Goal: Transaction & Acquisition: Purchase product/service

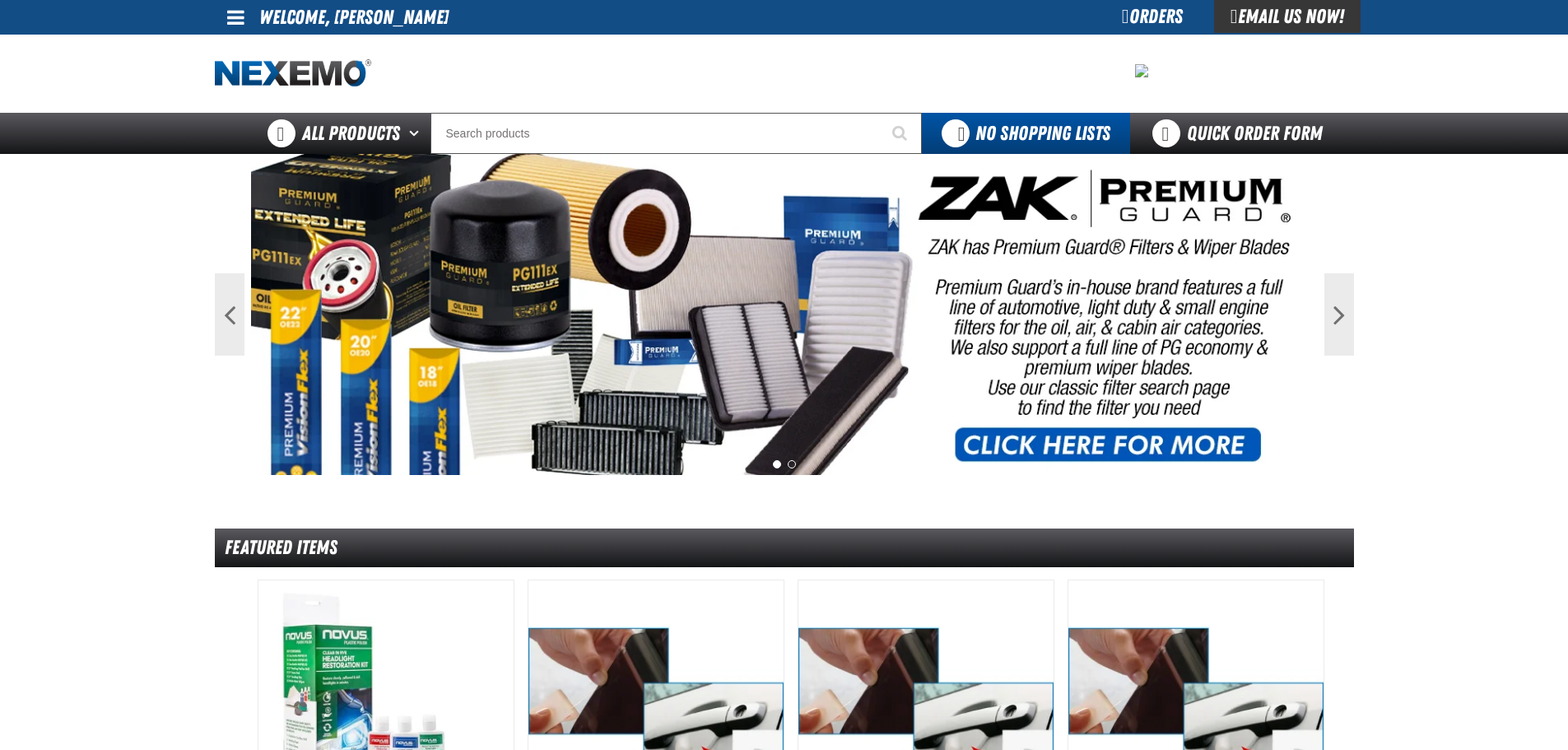
drag, startPoint x: 0, startPoint y: 0, endPoint x: 1121, endPoint y: 19, distance: 1121.2
click at [1121, 19] on div "Orders" at bounding box center [1152, 16] width 124 height 33
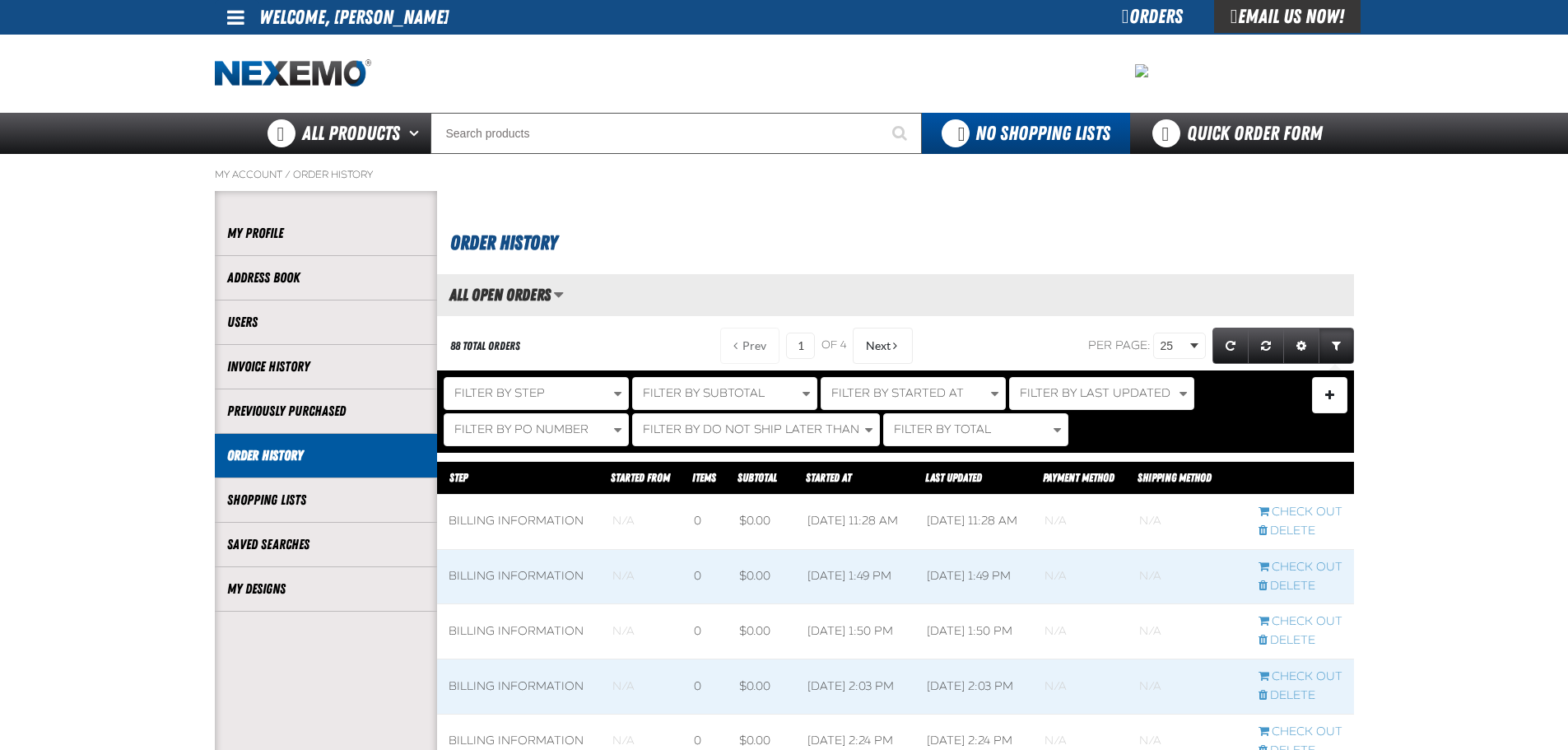
scroll to position [247, 0]
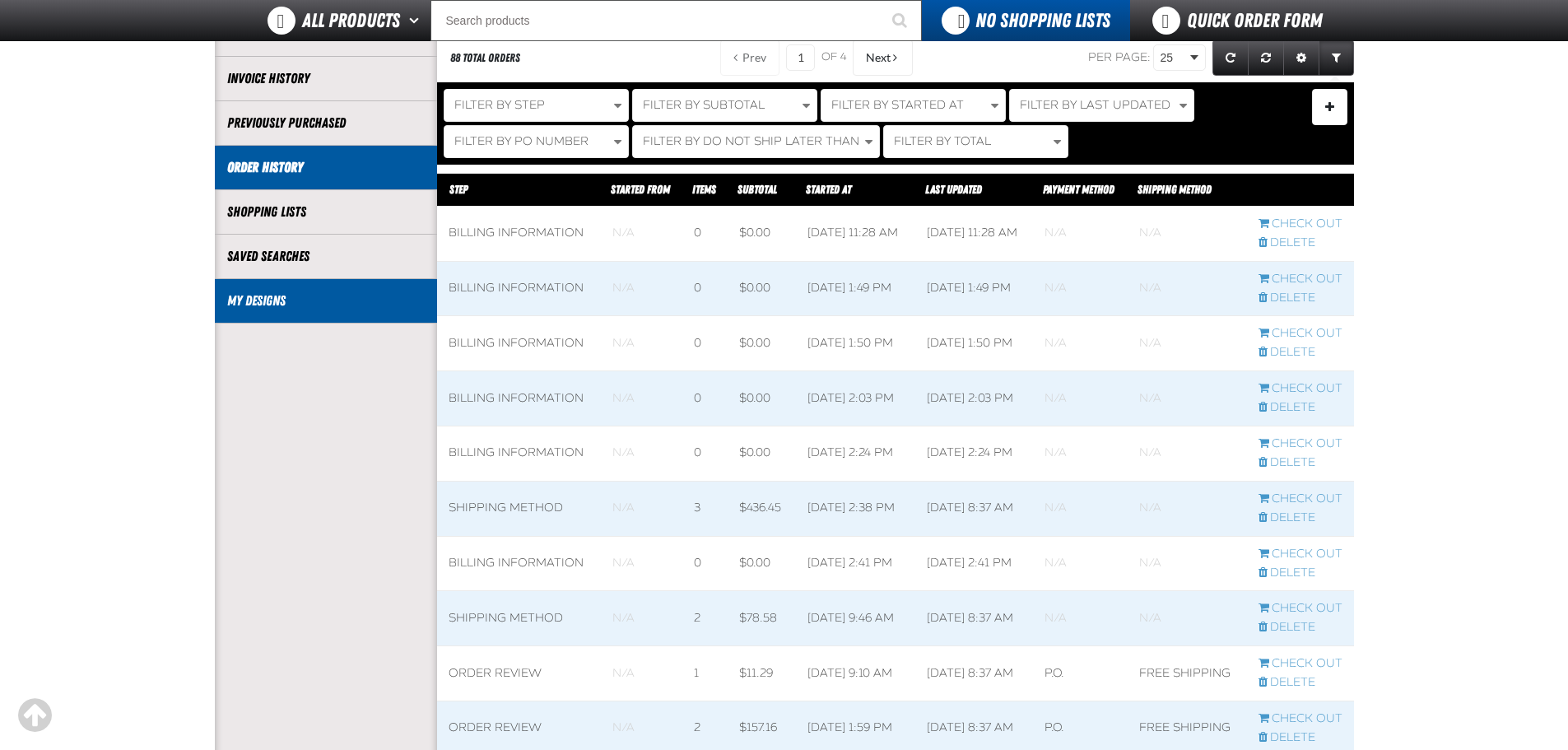
click at [269, 318] on li "My Designs" at bounding box center [326, 301] width 222 height 44
click at [322, 295] on link "My Designs" at bounding box center [325, 301] width 197 height 19
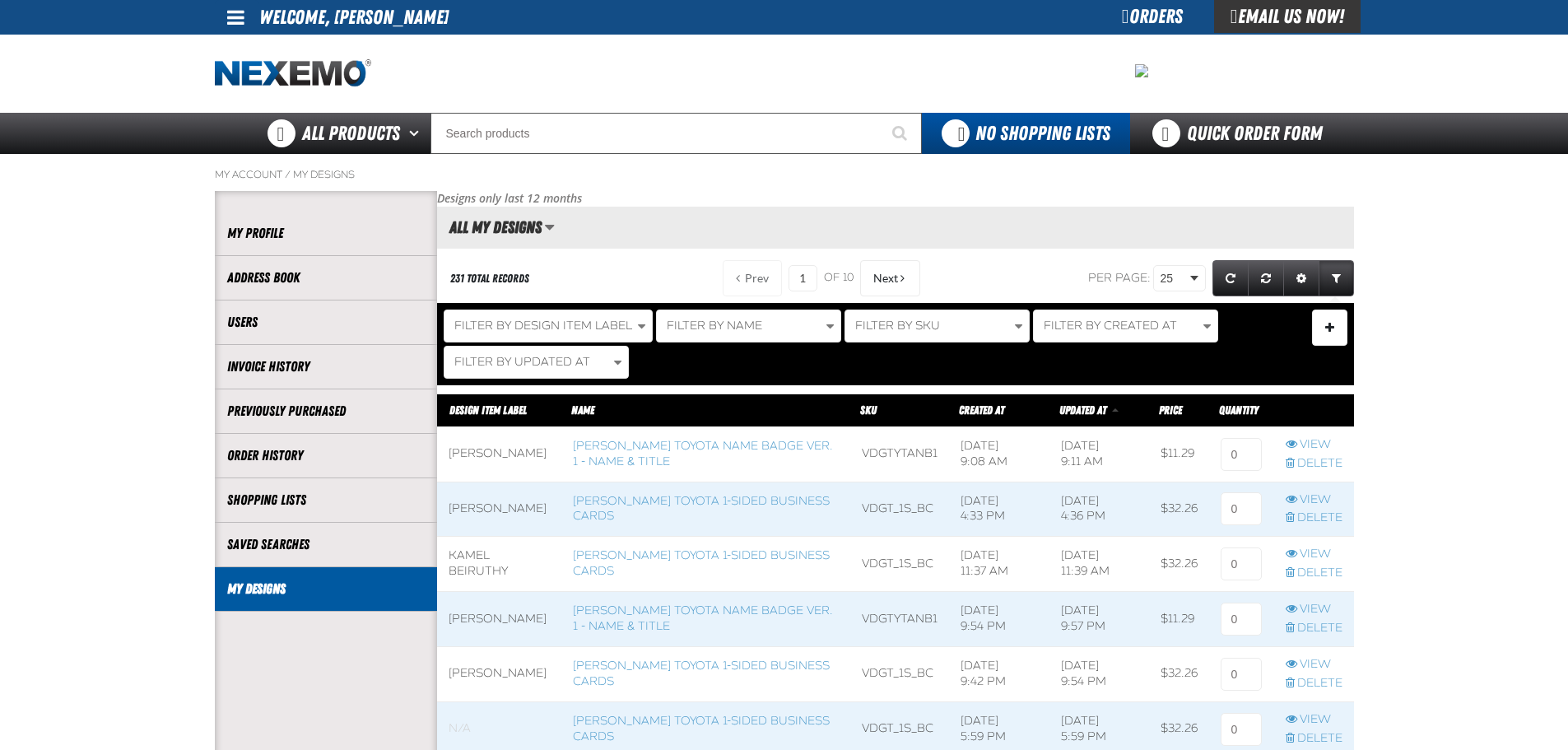
scroll to position [82, 0]
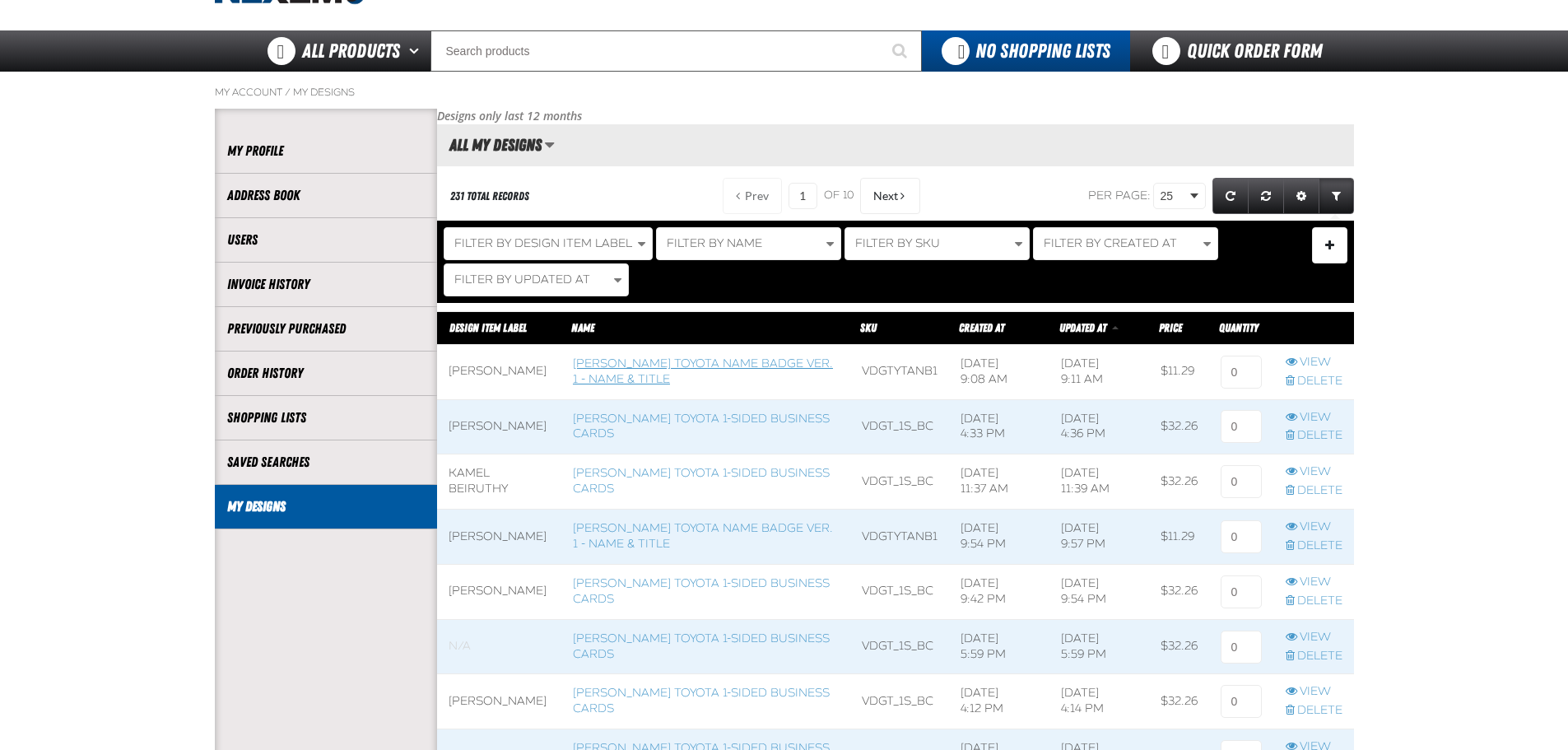
click at [703, 366] on link "[PERSON_NAME] Toyota Name Badge Ver. 1 - Name & Title" at bounding box center [702, 371] width 260 height 30
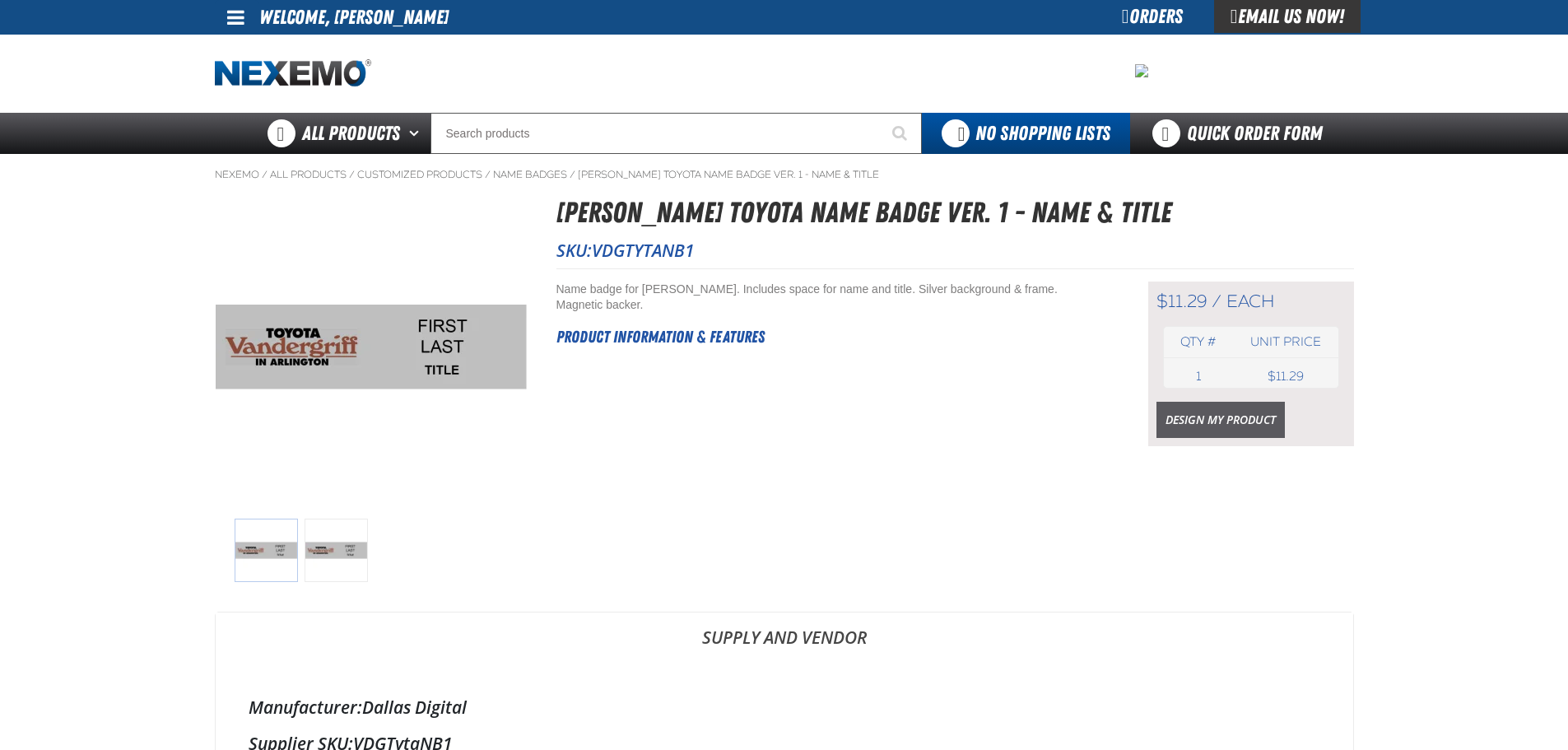
click at [1202, 431] on link "Design My Product" at bounding box center [1221, 419] width 129 height 36
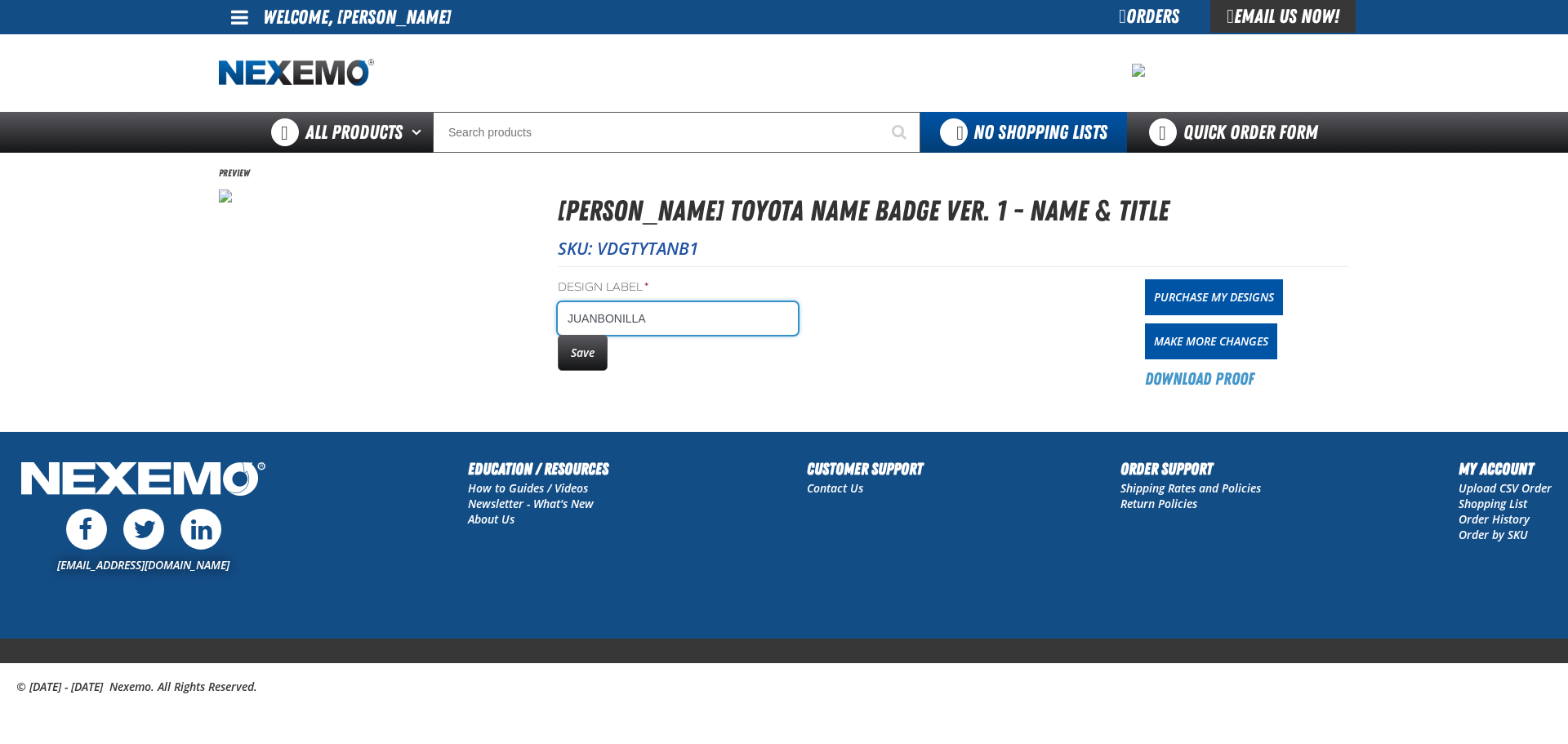
click at [695, 314] on input "JUANBONILLA" at bounding box center [678, 319] width 240 height 33
click at [684, 326] on input "JUANBONILLA" at bounding box center [678, 319] width 240 height 33
click at [597, 316] on input "JUANBONILLA" at bounding box center [678, 319] width 240 height 33
type input "[PERSON_NAME]"
click at [583, 347] on button "Save" at bounding box center [582, 352] width 50 height 36
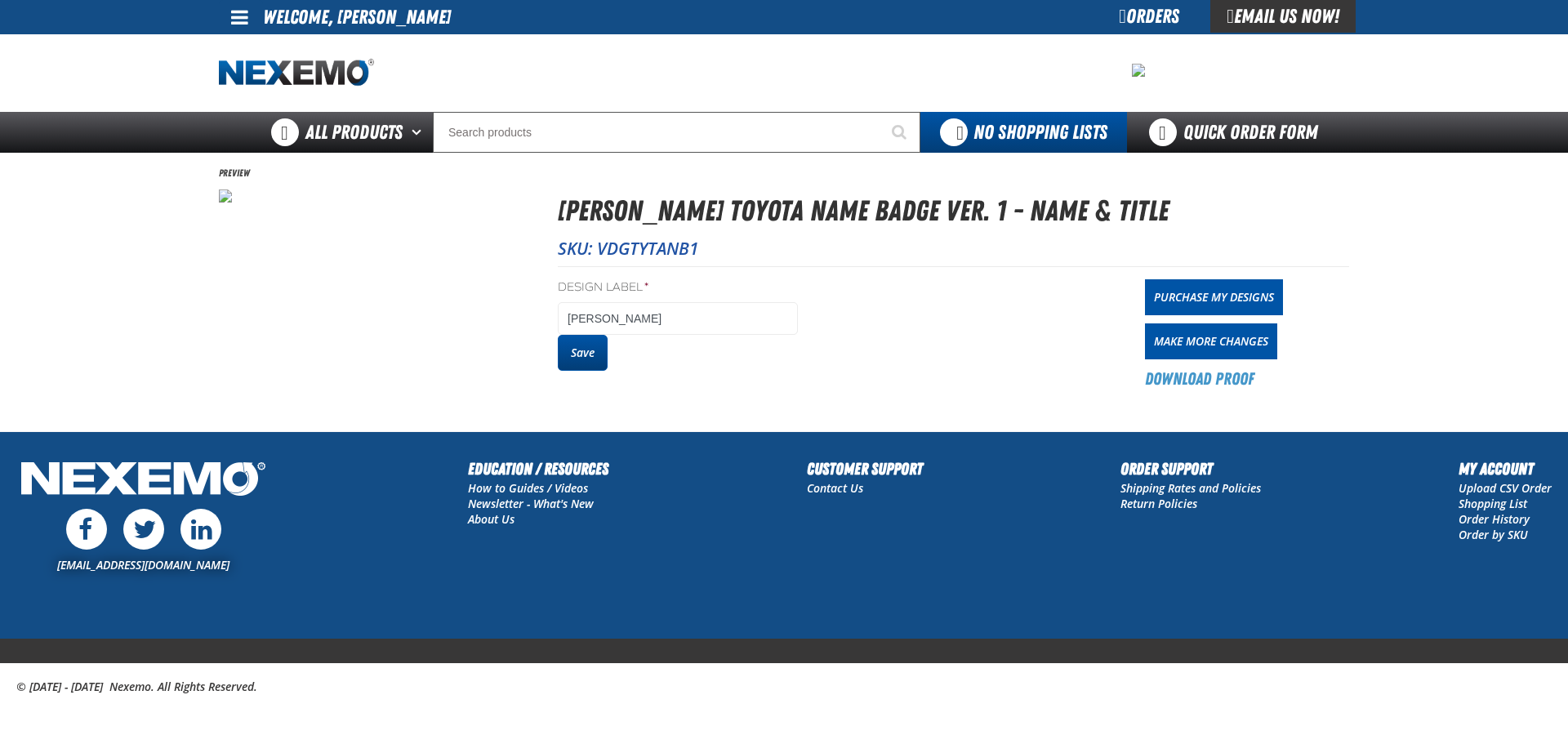
click at [579, 362] on button "Save" at bounding box center [582, 352] width 50 height 36
click at [1197, 294] on link "Purchase My Designs" at bounding box center [1213, 297] width 138 height 36
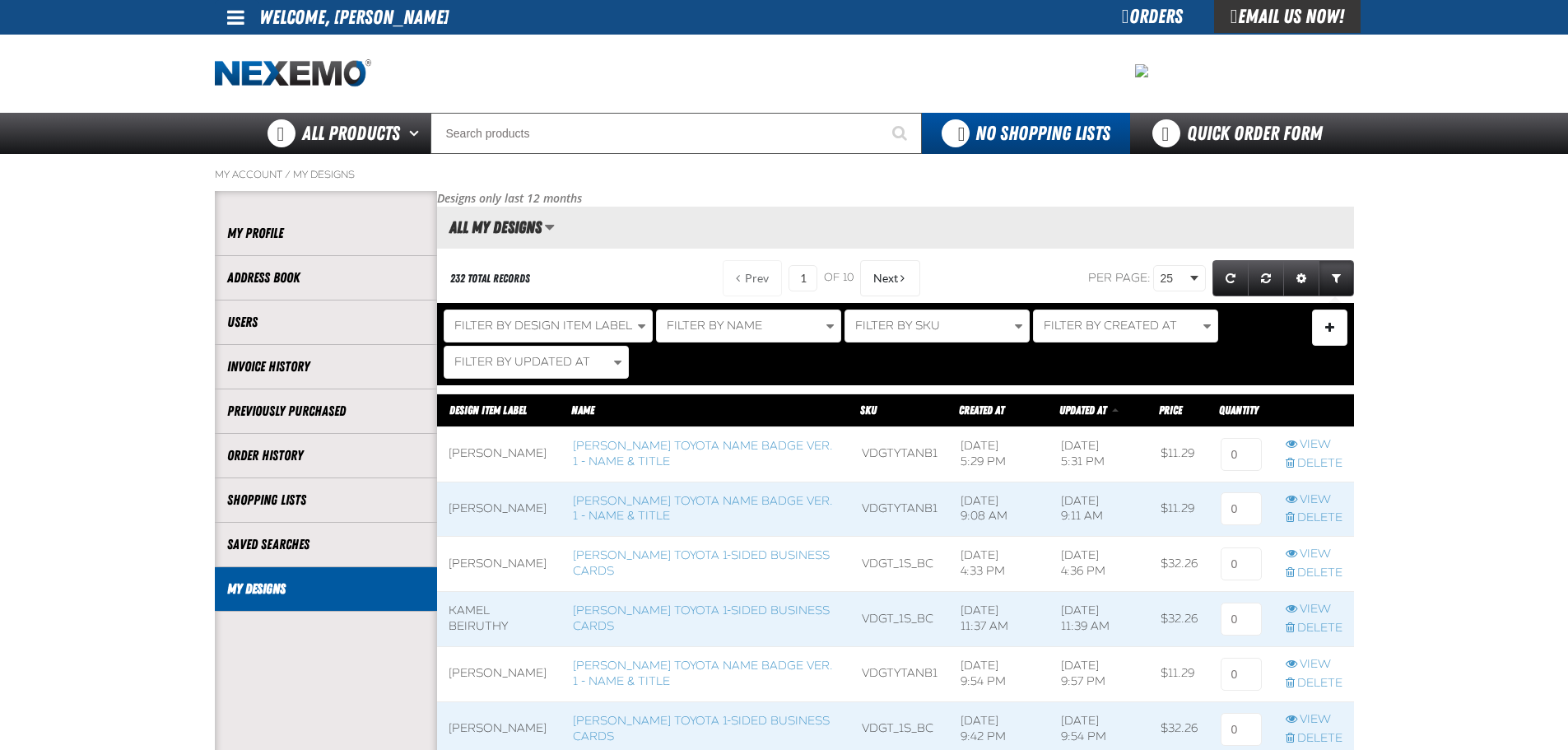
scroll to position [1, 1]
click at [735, 559] on link "[PERSON_NAME] Toyota 1-sided Business Cards" at bounding box center [701, 563] width 257 height 30
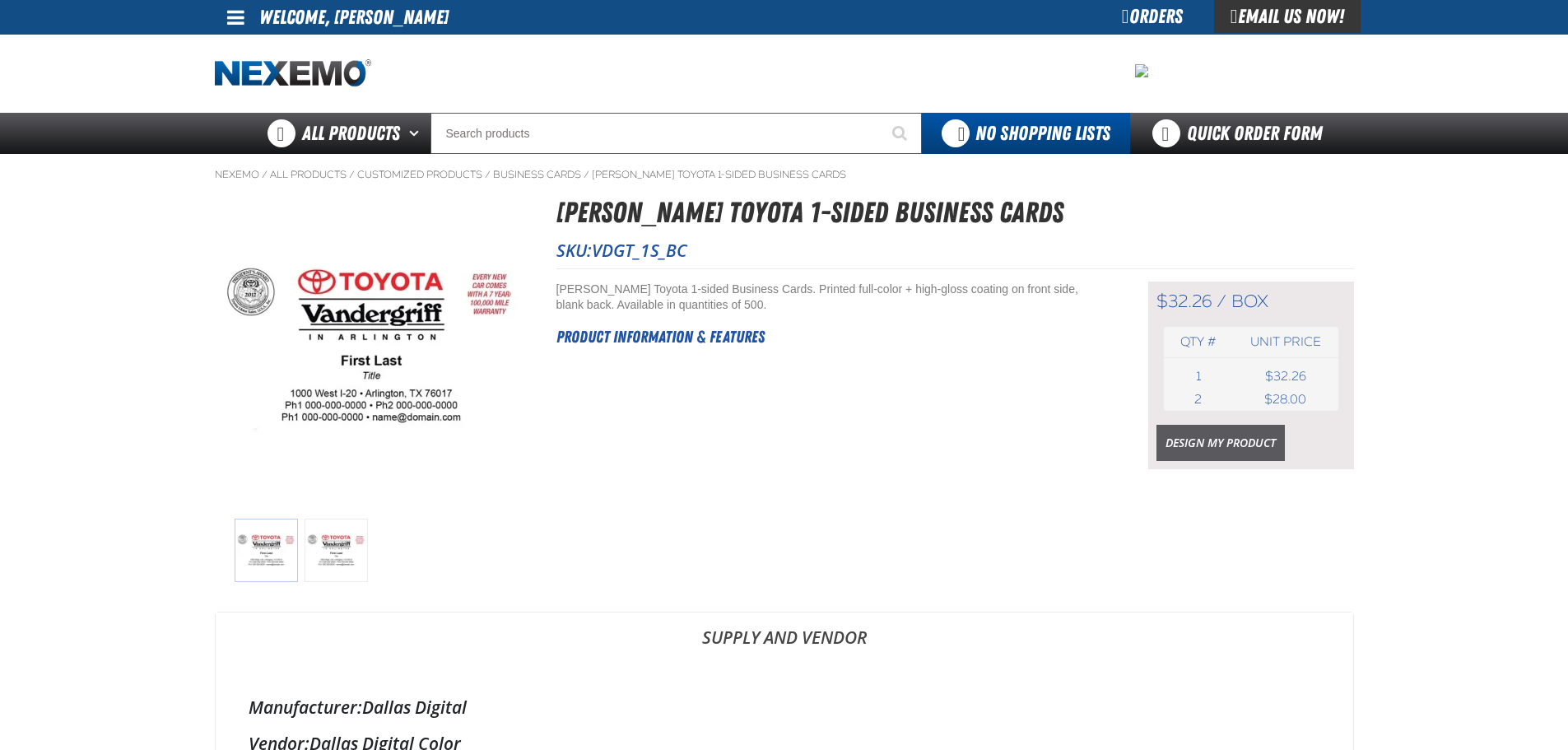
click at [1187, 438] on link "Design My Product" at bounding box center [1221, 442] width 129 height 36
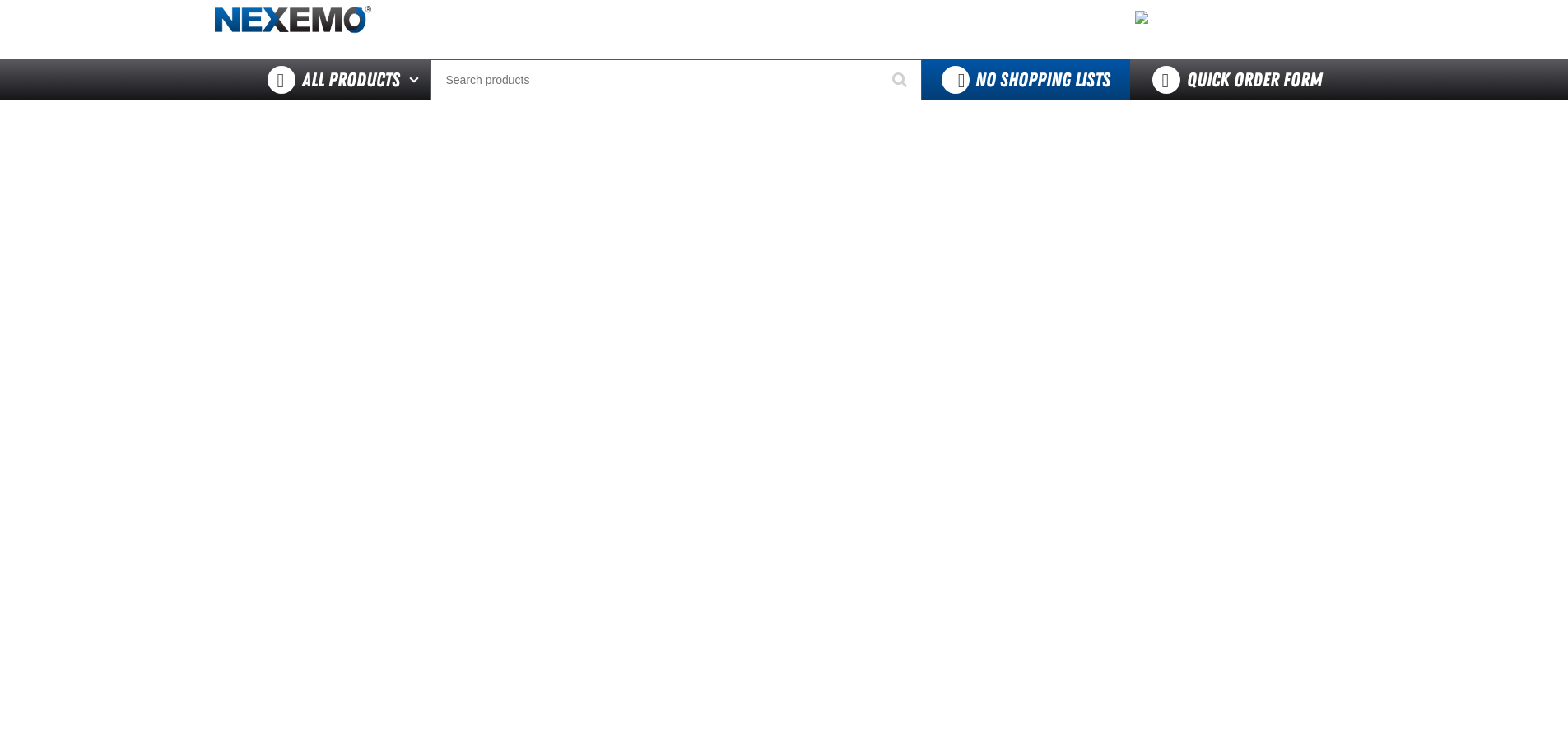
scroll to position [82, 0]
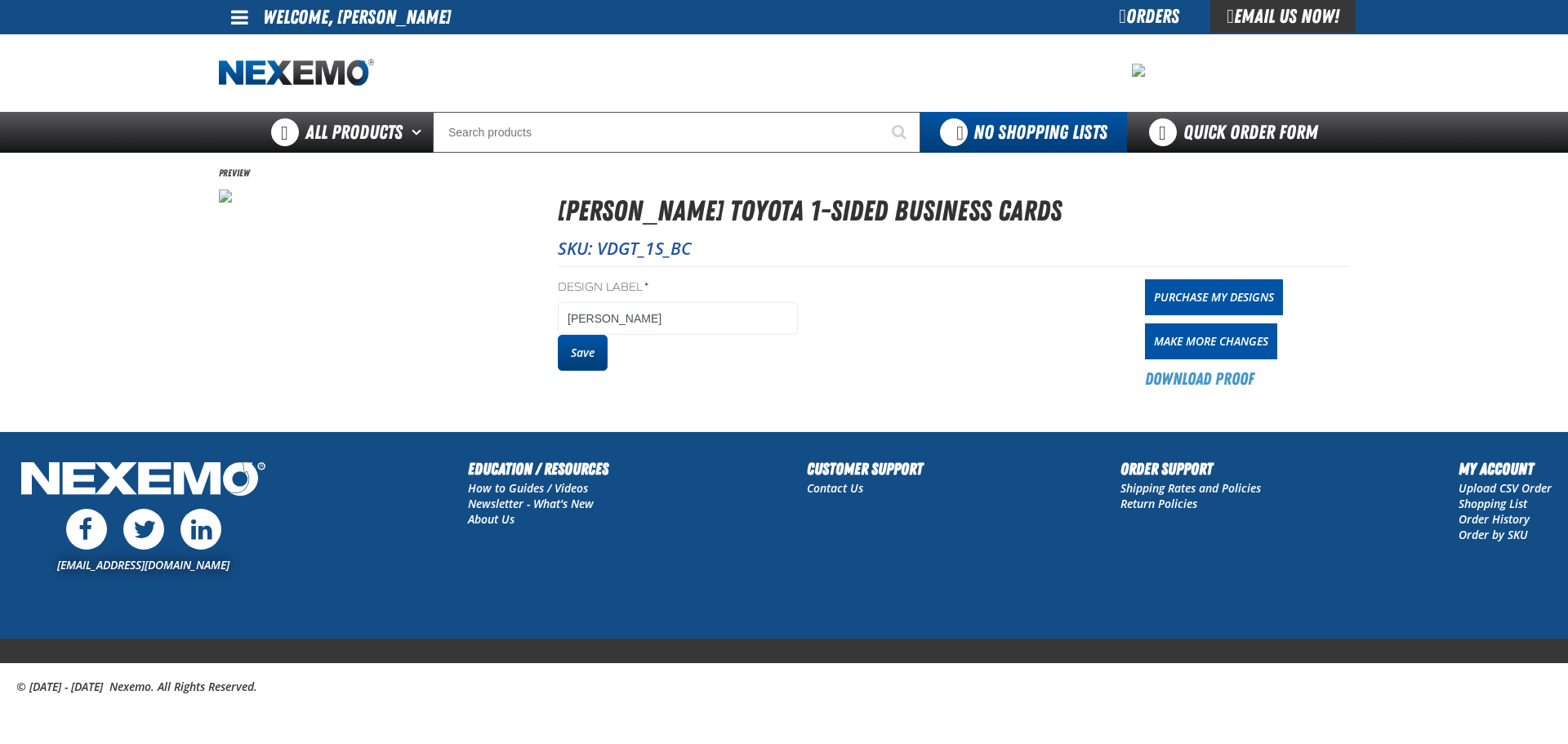
click at [597, 353] on button "Save" at bounding box center [582, 352] width 50 height 36
click at [1178, 295] on link "Purchase My Designs" at bounding box center [1213, 297] width 138 height 36
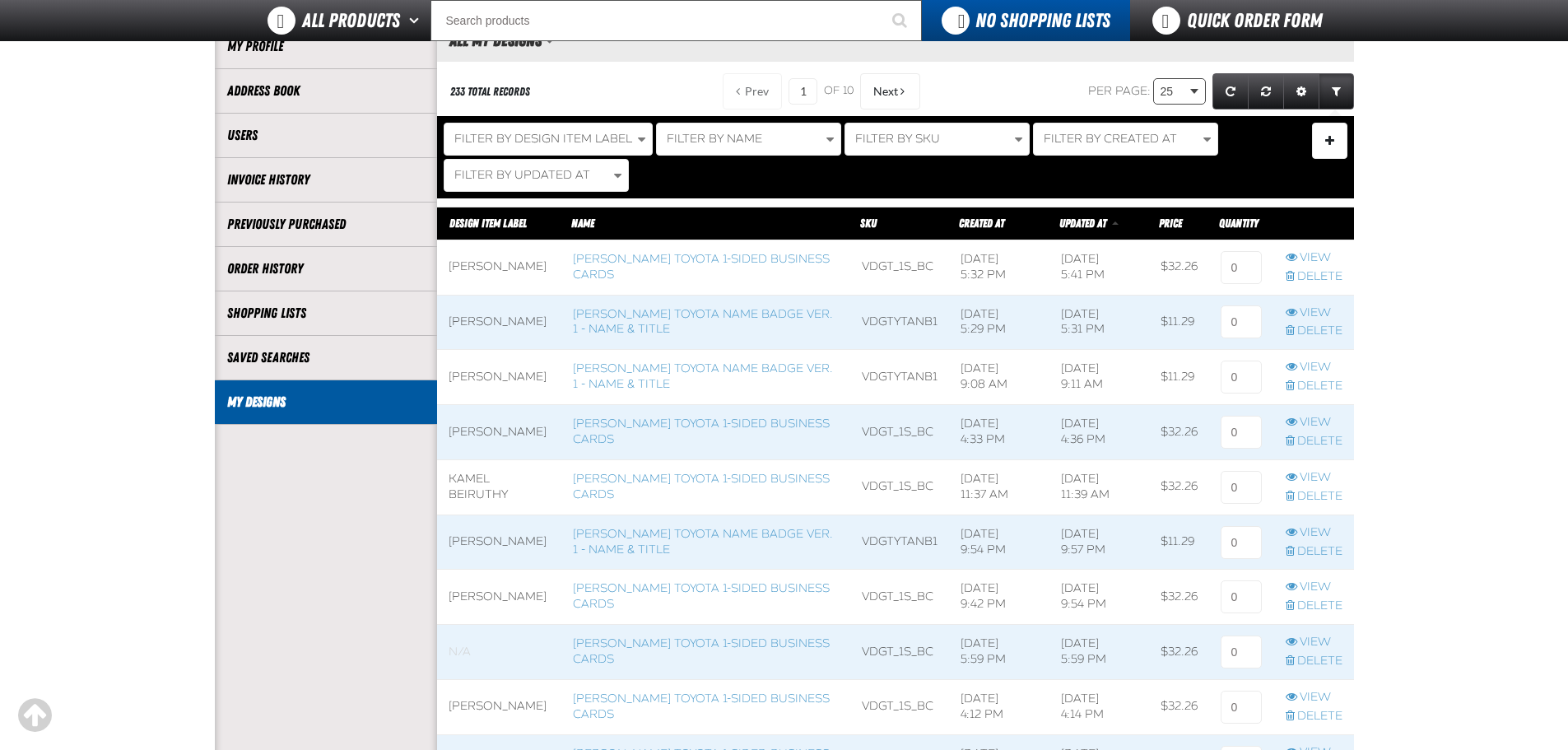
scroll to position [164, 0]
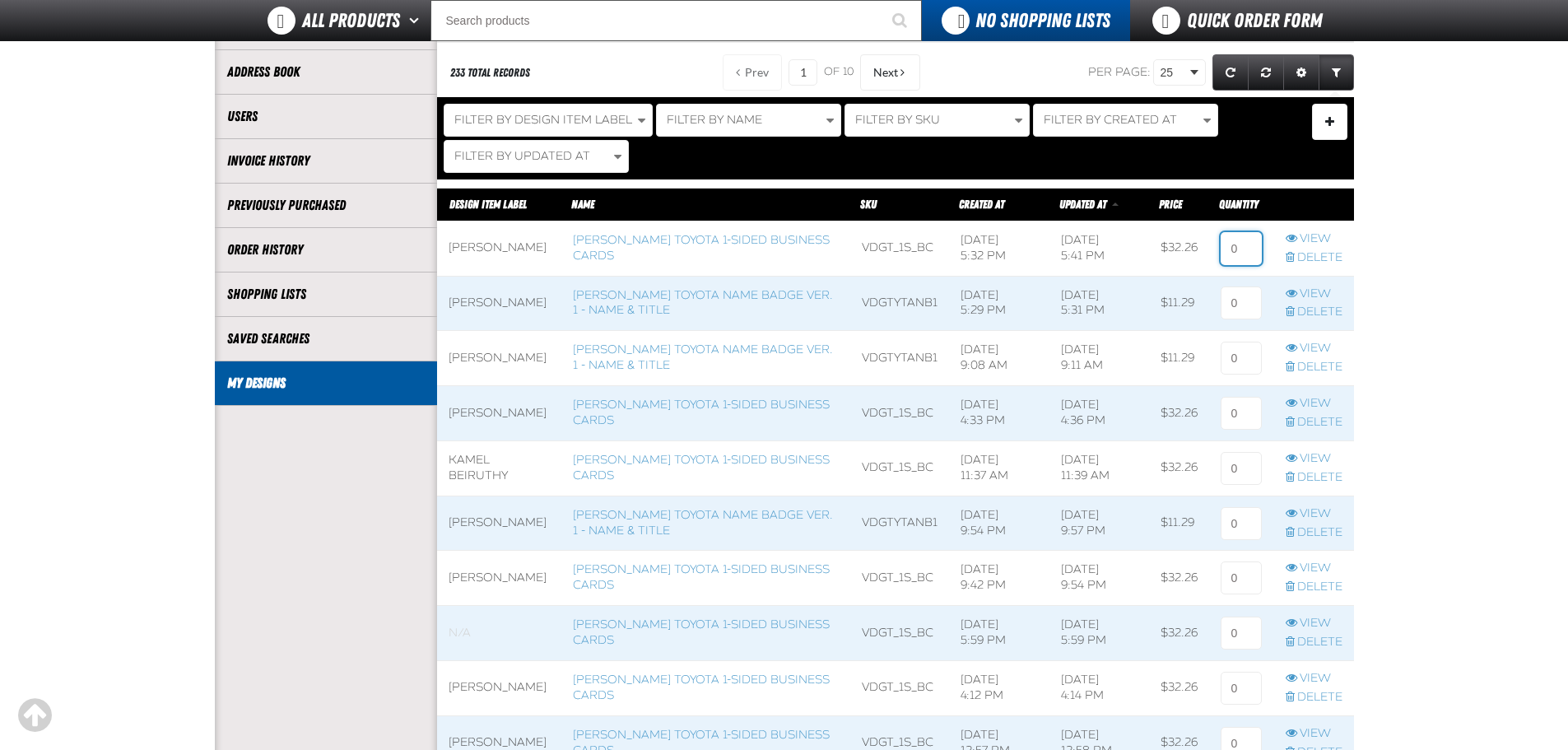
click at [1249, 242] on input at bounding box center [1241, 248] width 42 height 33
type input "1"
click at [1248, 291] on input at bounding box center [1241, 303] width 42 height 33
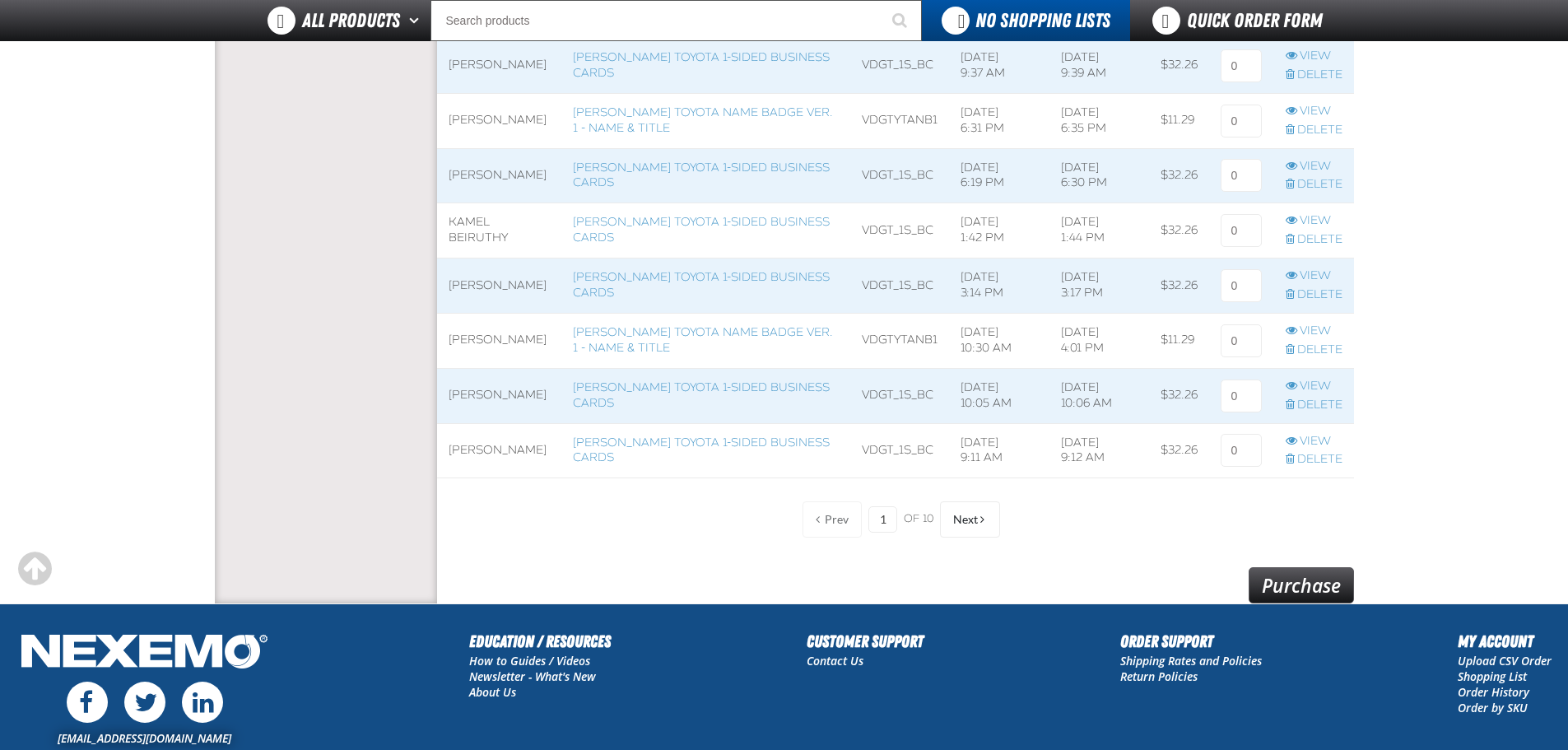
scroll to position [1451, 0]
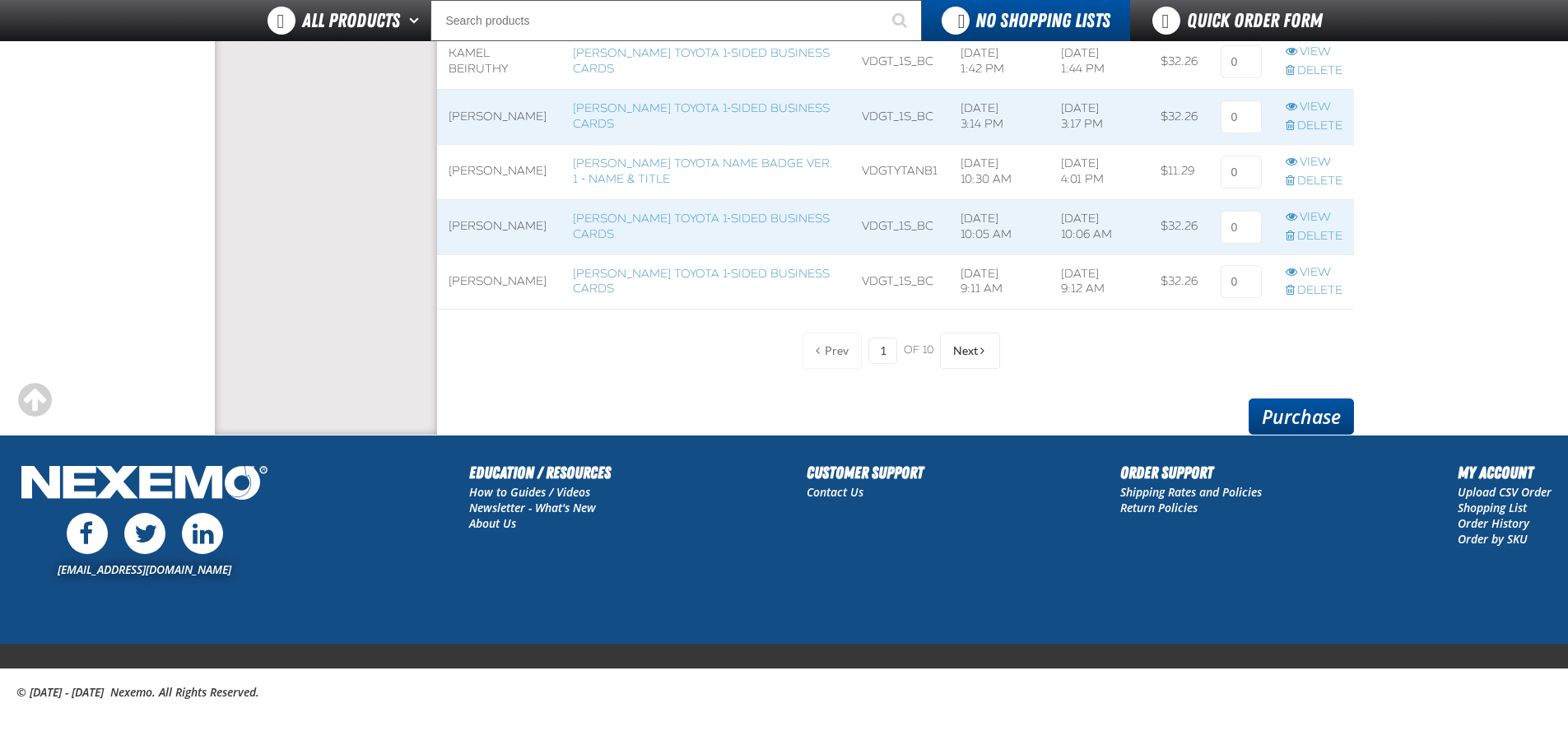
type input "1"
click at [1281, 414] on link "Purchase" at bounding box center [1301, 416] width 105 height 36
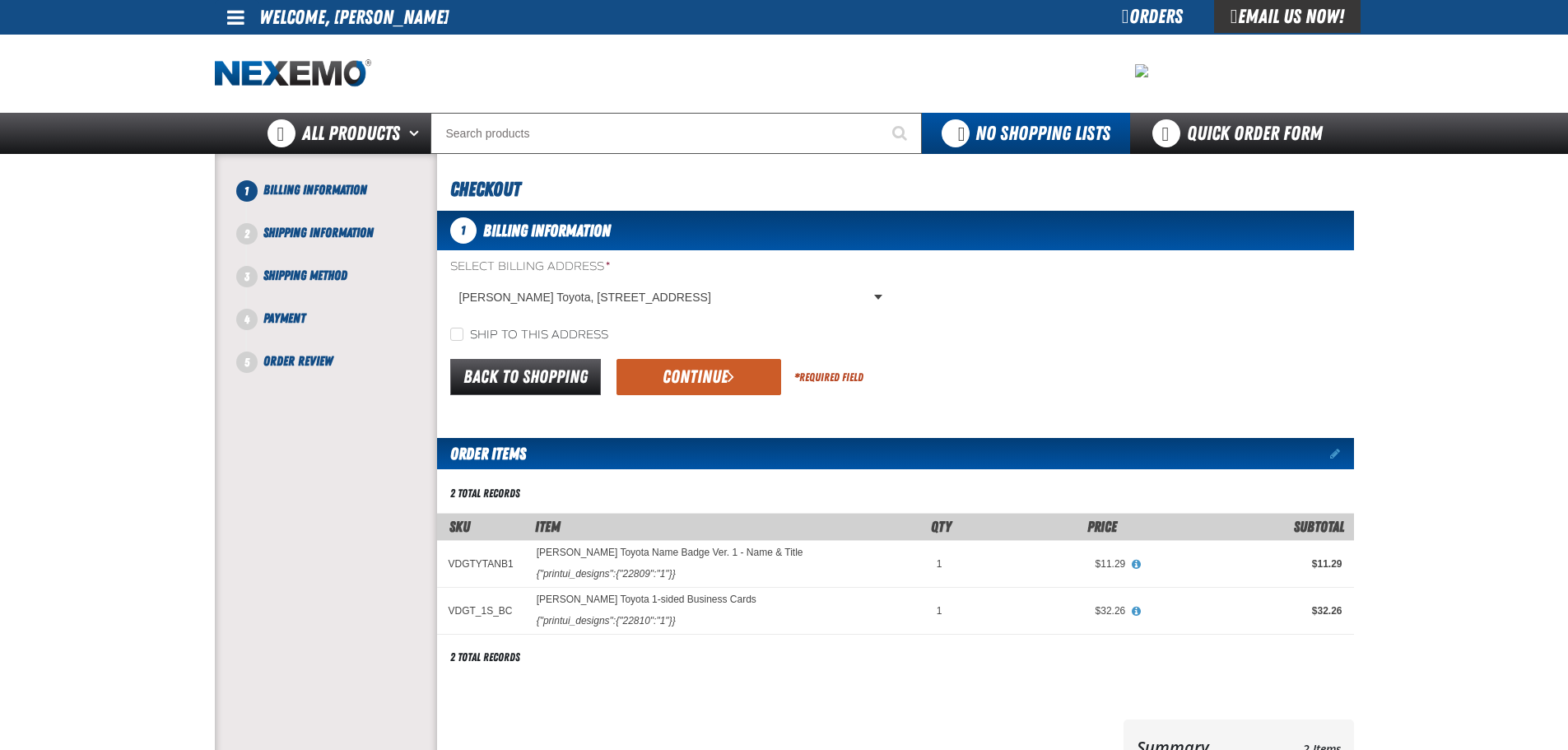
click at [469, 333] on label "Ship to this address" at bounding box center [529, 336] width 158 height 15
click at [463, 333] on input "Ship to this address" at bounding box center [457, 335] width 14 height 14
checkbox input "true"
click at [706, 368] on button "Continue" at bounding box center [699, 377] width 164 height 36
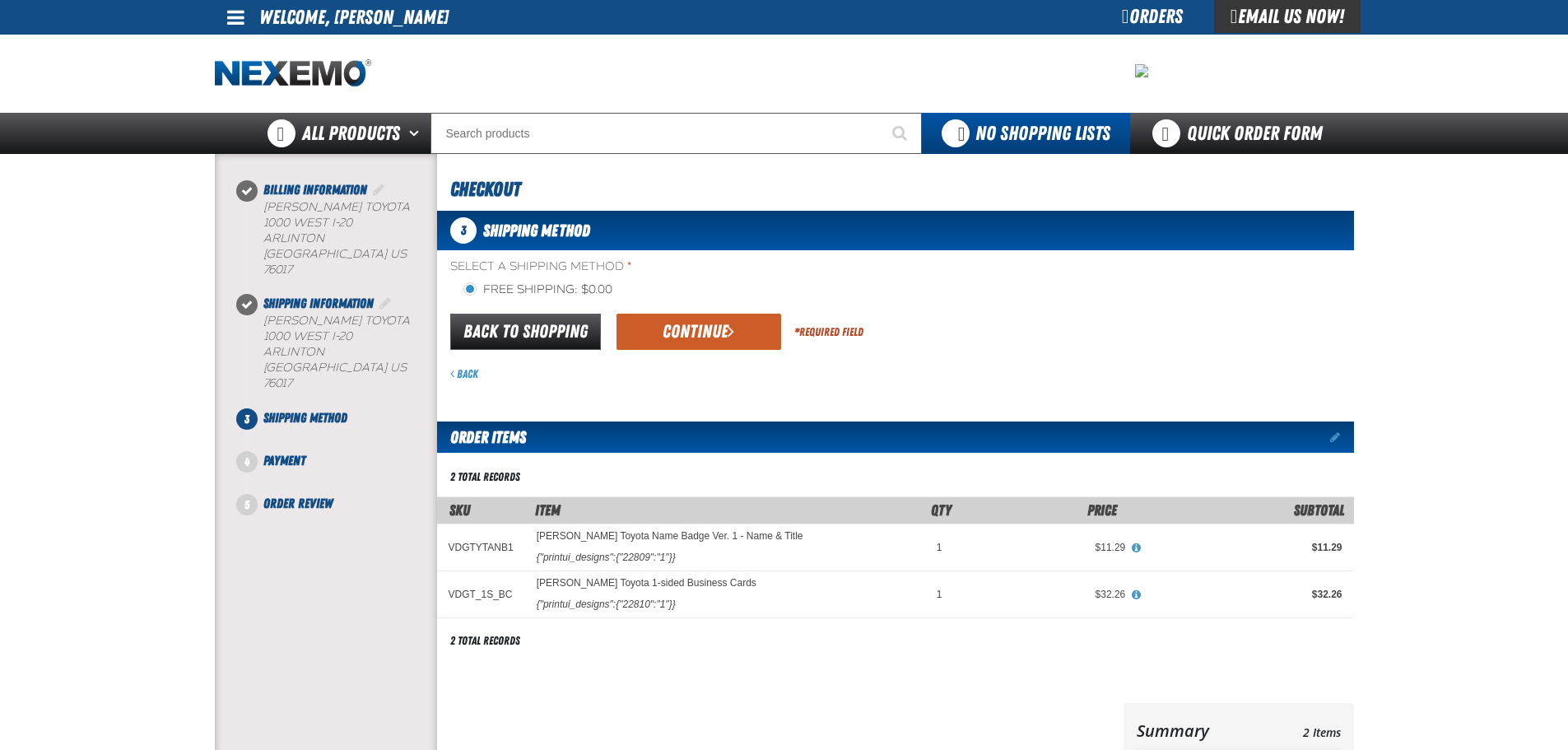
click at [691, 353] on div "Back to Shopping Continue * Required Field" at bounding box center [895, 332] width 917 height 42
click at [690, 337] on button "Continue" at bounding box center [699, 331] width 164 height 36
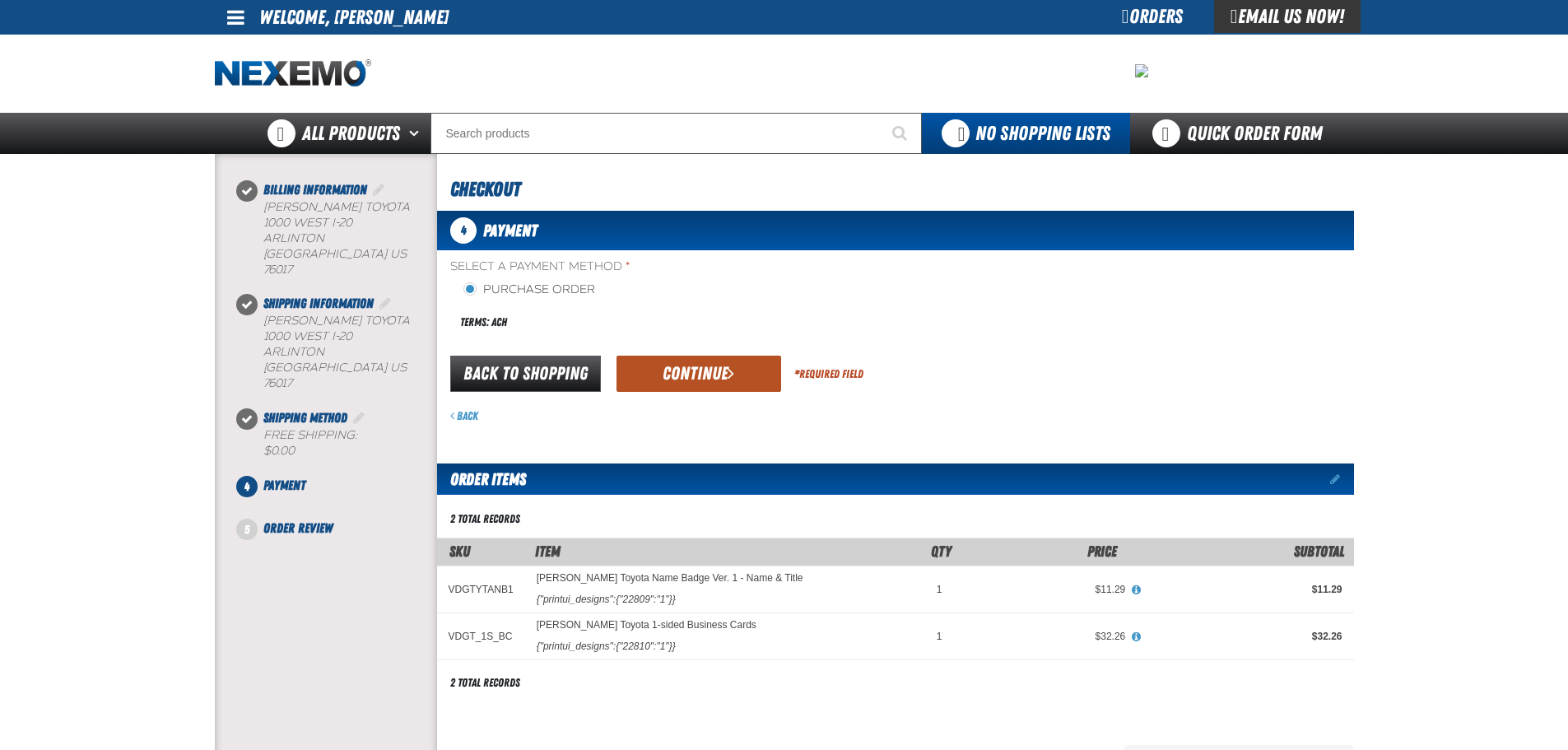
click at [698, 384] on button "Continue" at bounding box center [699, 374] width 164 height 36
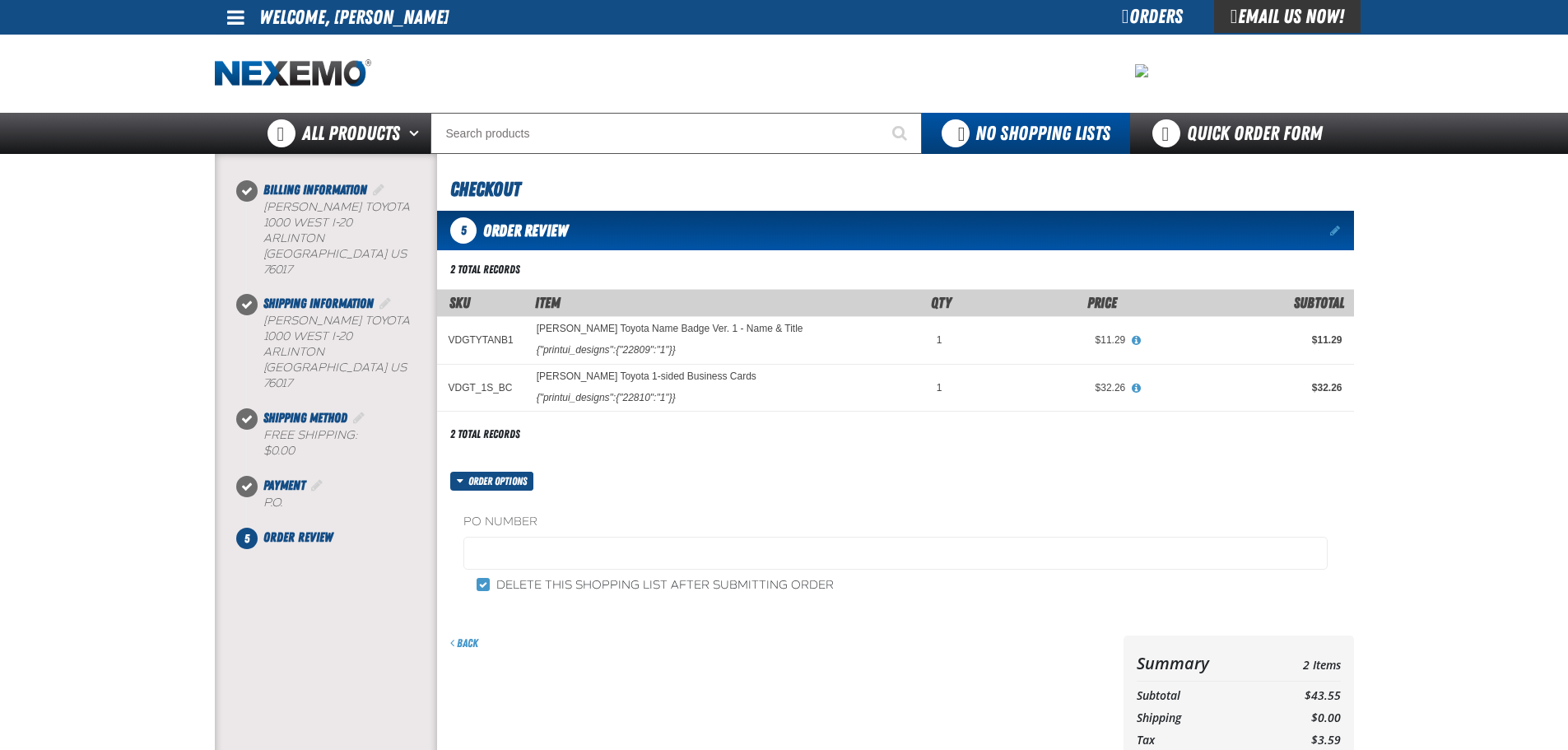
scroll to position [330, 0]
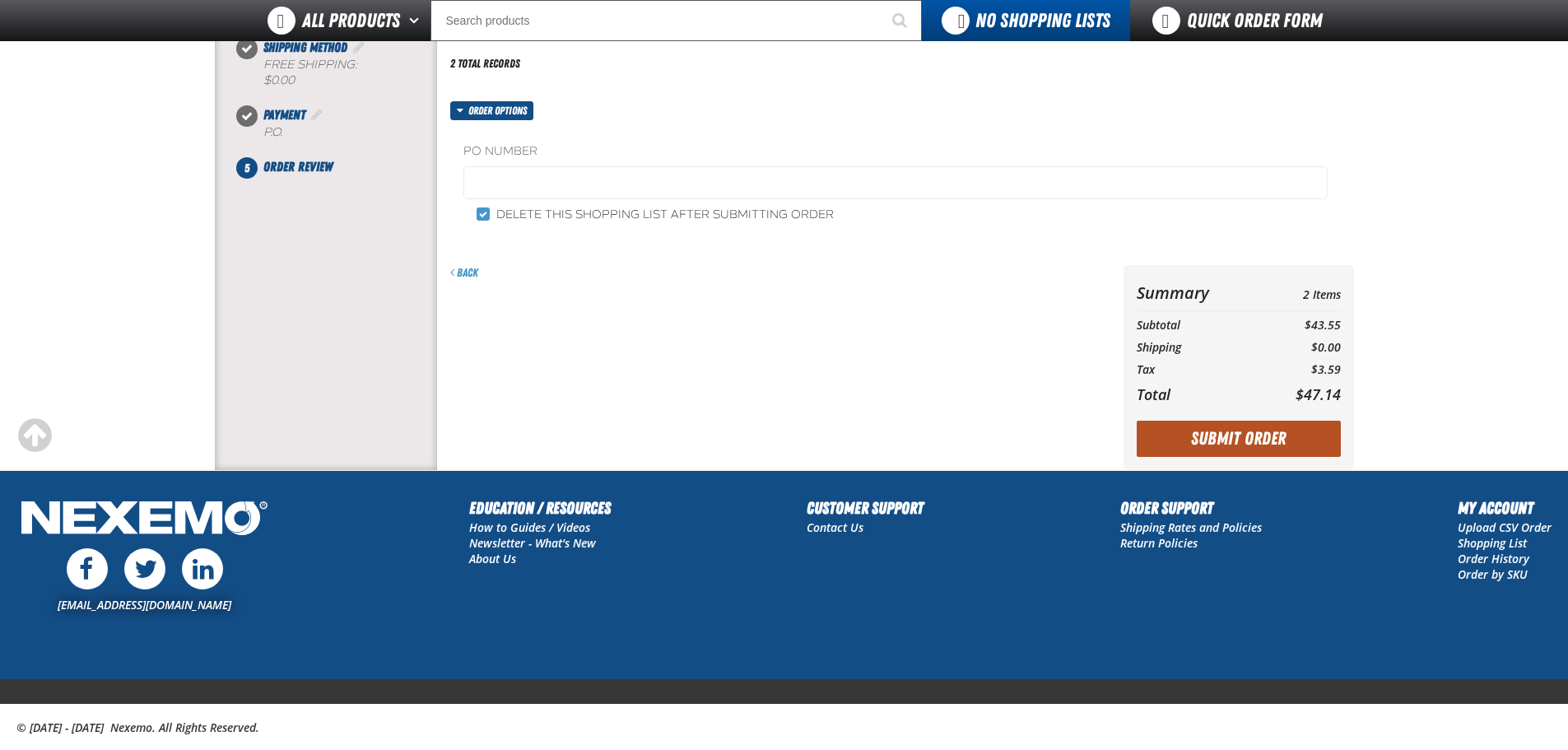
click at [1239, 443] on button "Submit Order" at bounding box center [1238, 439] width 204 height 36
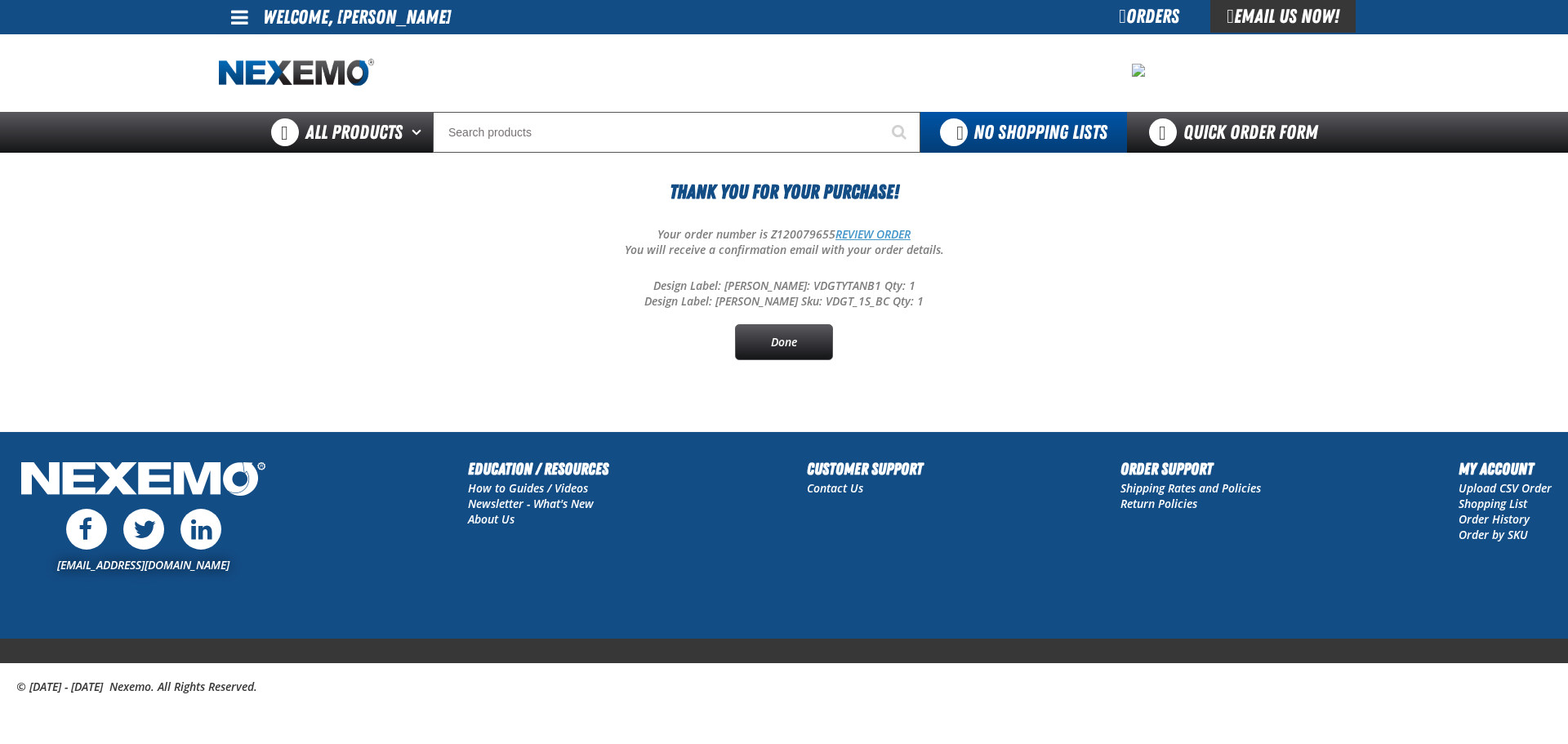
click at [871, 226] on link "REVIEW ORDER" at bounding box center [872, 234] width 75 height 15
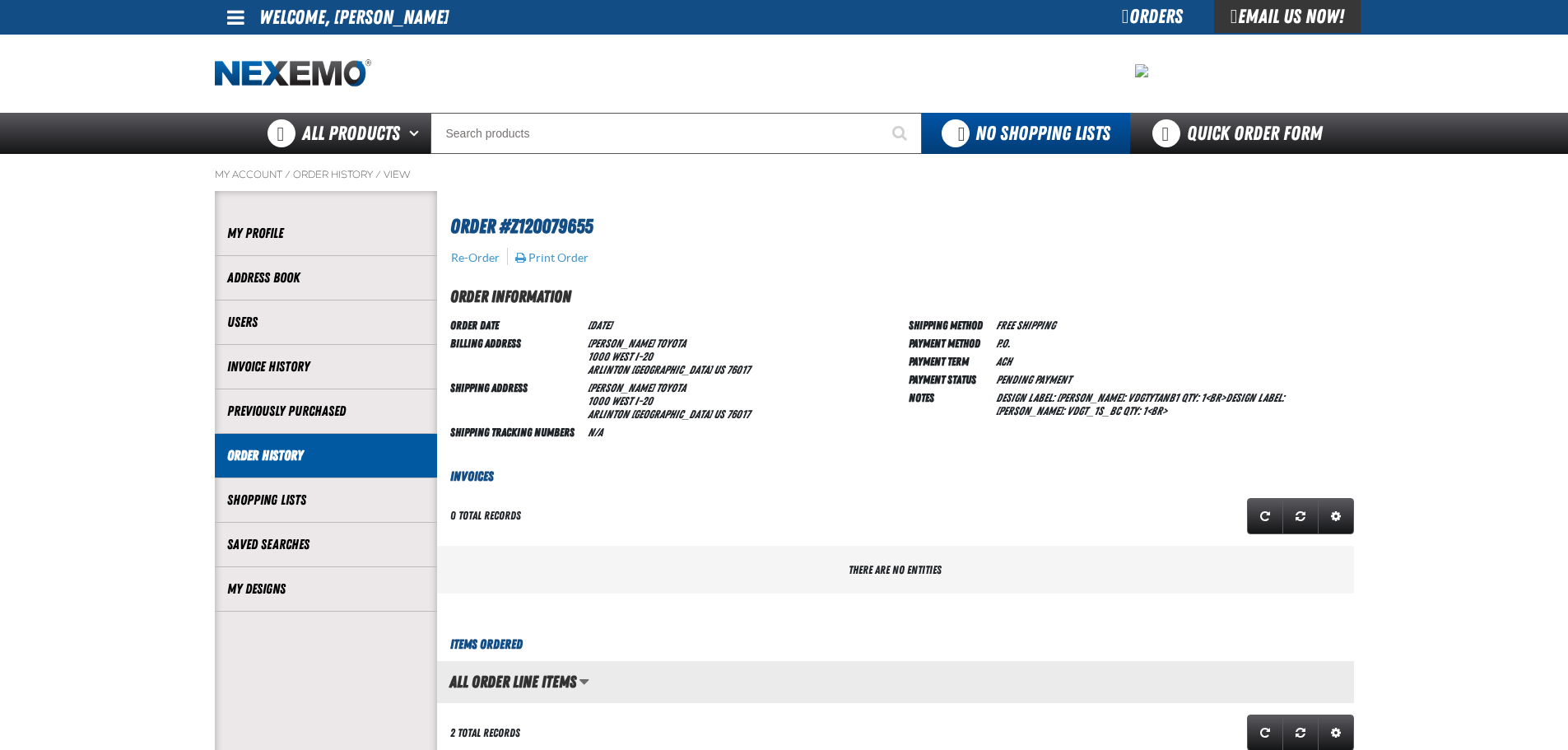
scroll to position [1, 1]
click at [534, 264] on button "Print Order" at bounding box center [551, 257] width 75 height 14
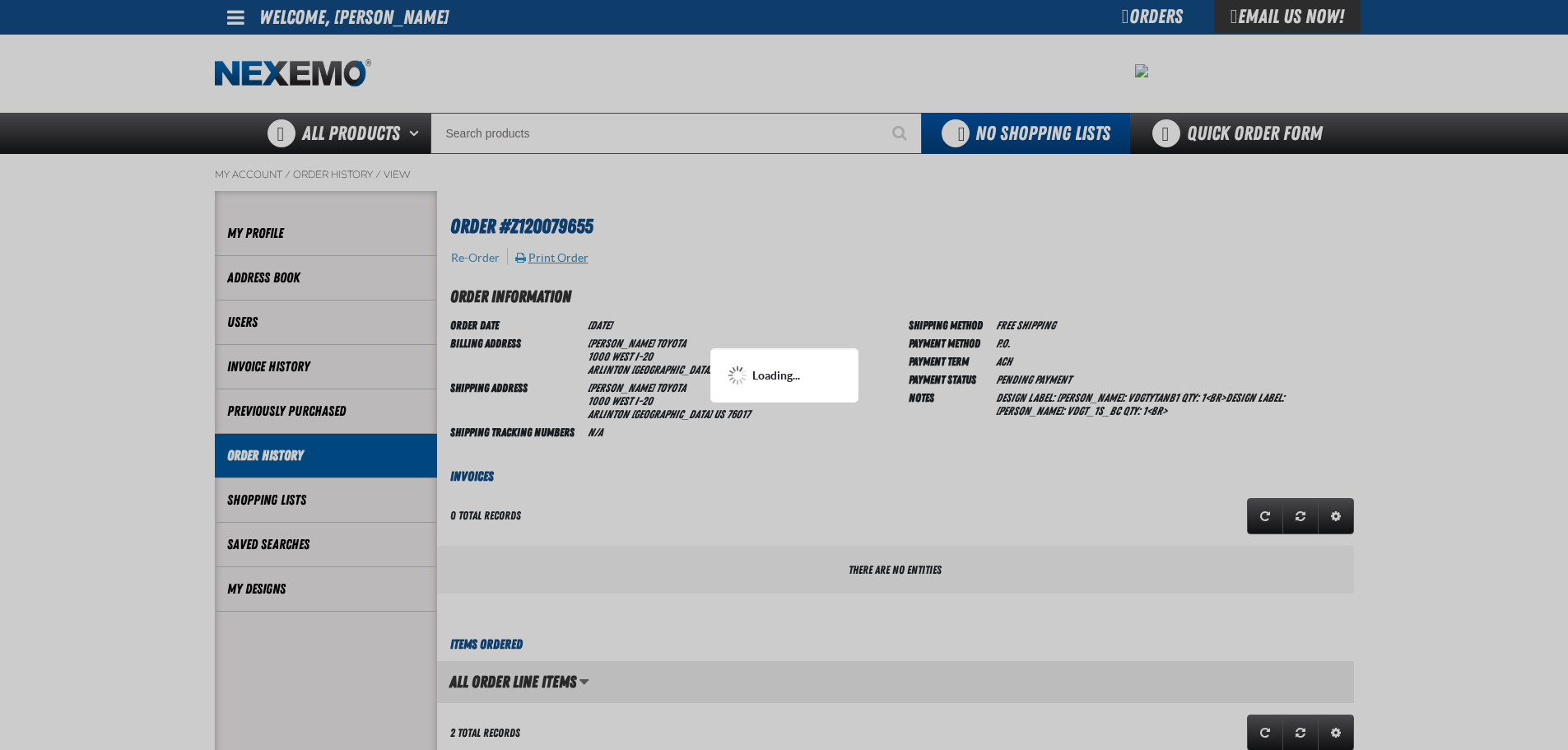
scroll to position [0, 0]
click at [534, 264] on div at bounding box center [784, 375] width 1568 height 750
click at [696, 456] on div at bounding box center [784, 375] width 1568 height 750
